Goal: Navigation & Orientation: Go to known website

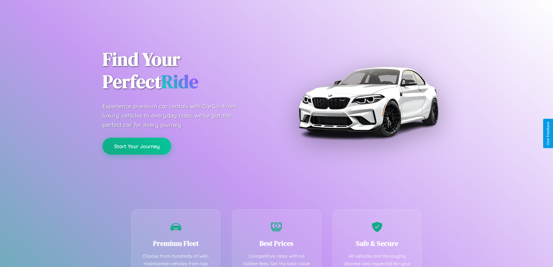
click at [137, 146] on button "Start Your Journey" at bounding box center [137, 146] width 69 height 17
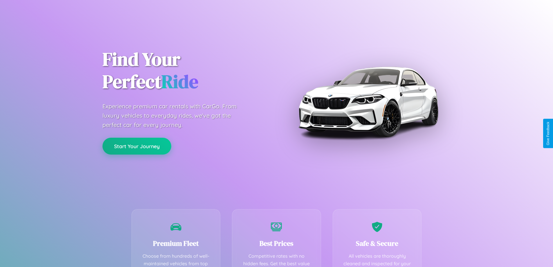
click at [137, 146] on button "Start Your Journey" at bounding box center [137, 146] width 69 height 17
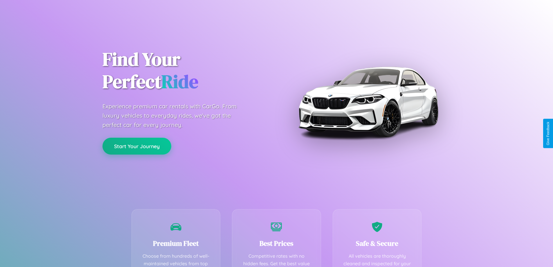
click at [137, 146] on button "Start Your Journey" at bounding box center [137, 146] width 69 height 17
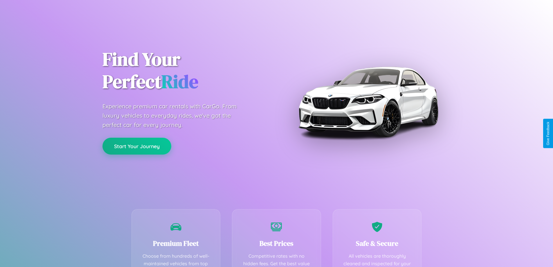
click at [137, 146] on button "Start Your Journey" at bounding box center [137, 146] width 69 height 17
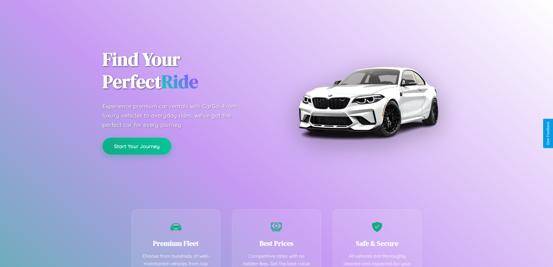
click at [137, 146] on button "Start Your Journey" at bounding box center [137, 146] width 69 height 17
